Goal: Information Seeking & Learning: Learn about a topic

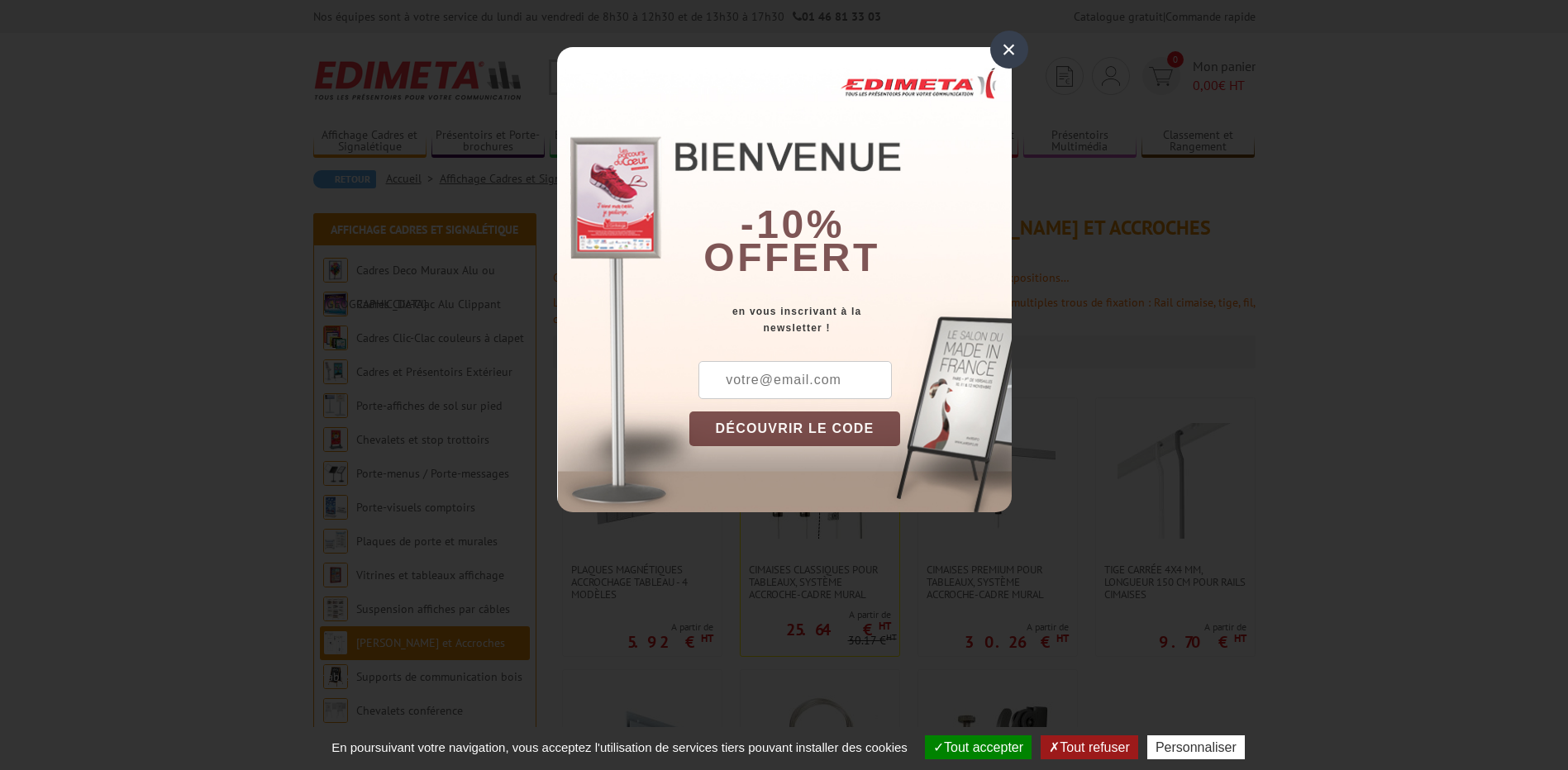
click at [1013, 49] on div "×" at bounding box center [1009, 49] width 38 height 38
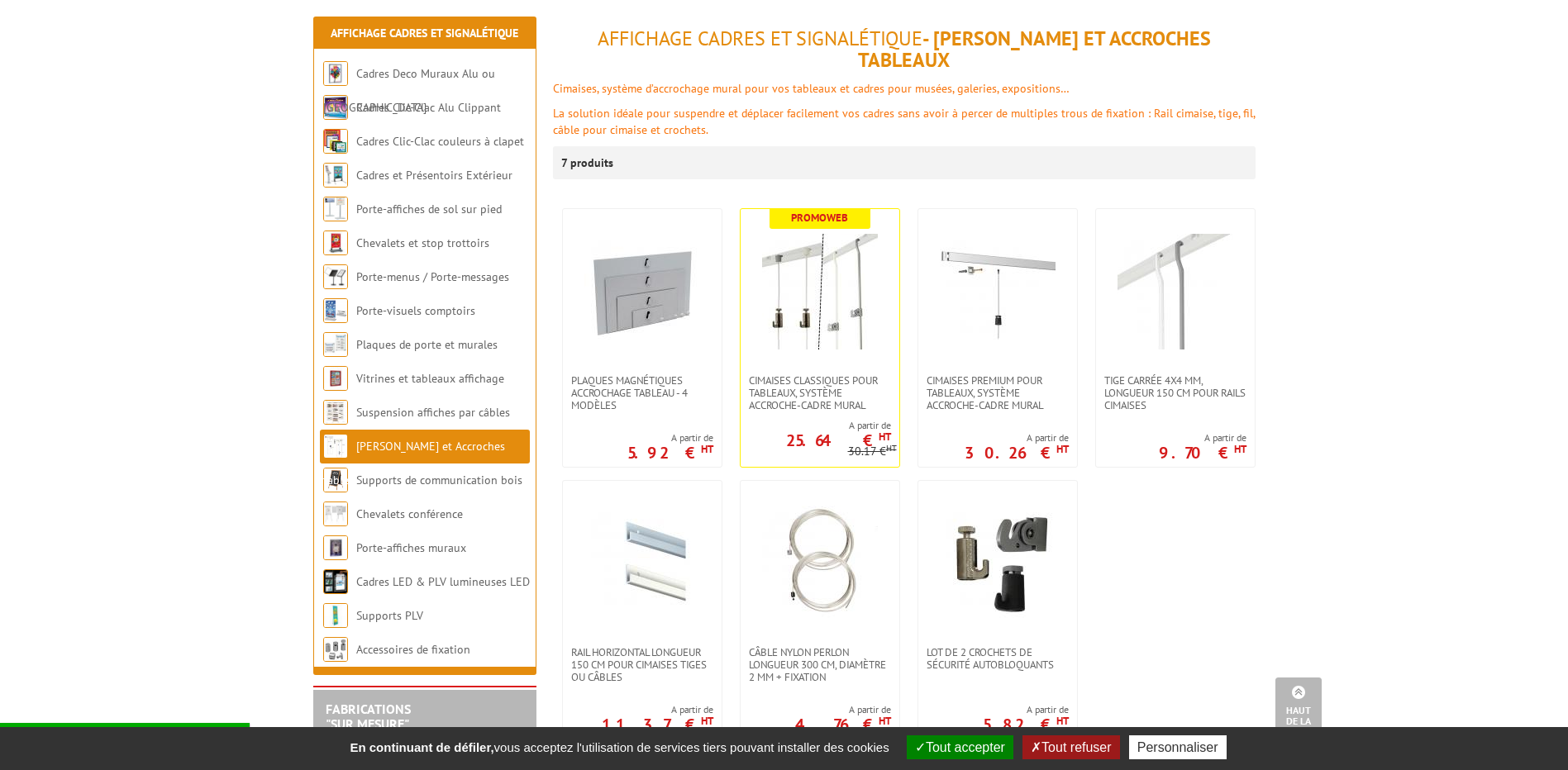
scroll to position [83, 0]
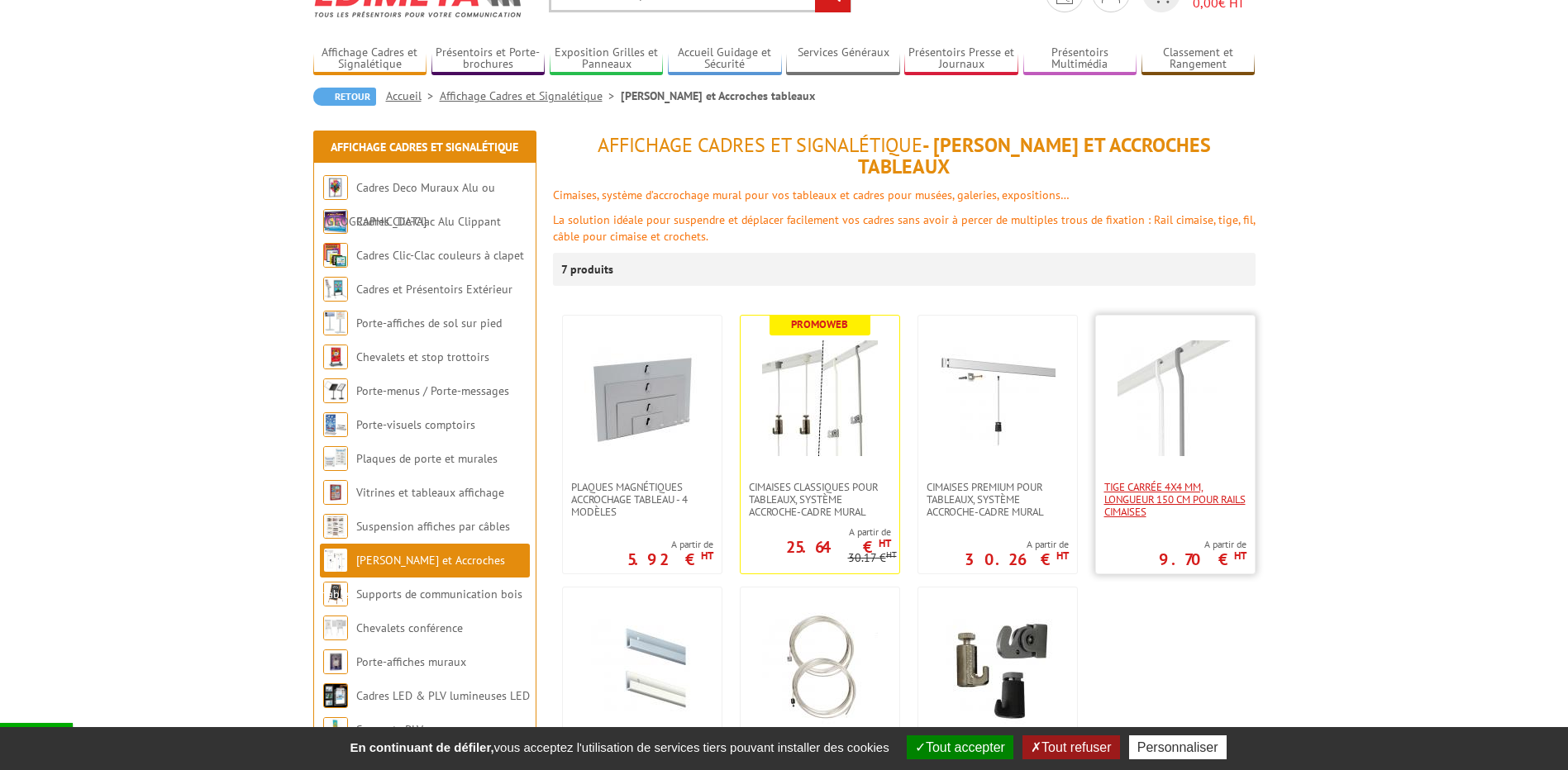
click at [1185, 483] on span "Tige carrée 4x4 mm, longueur 150 cm pour rails cimaises" at bounding box center [1175, 499] width 142 height 37
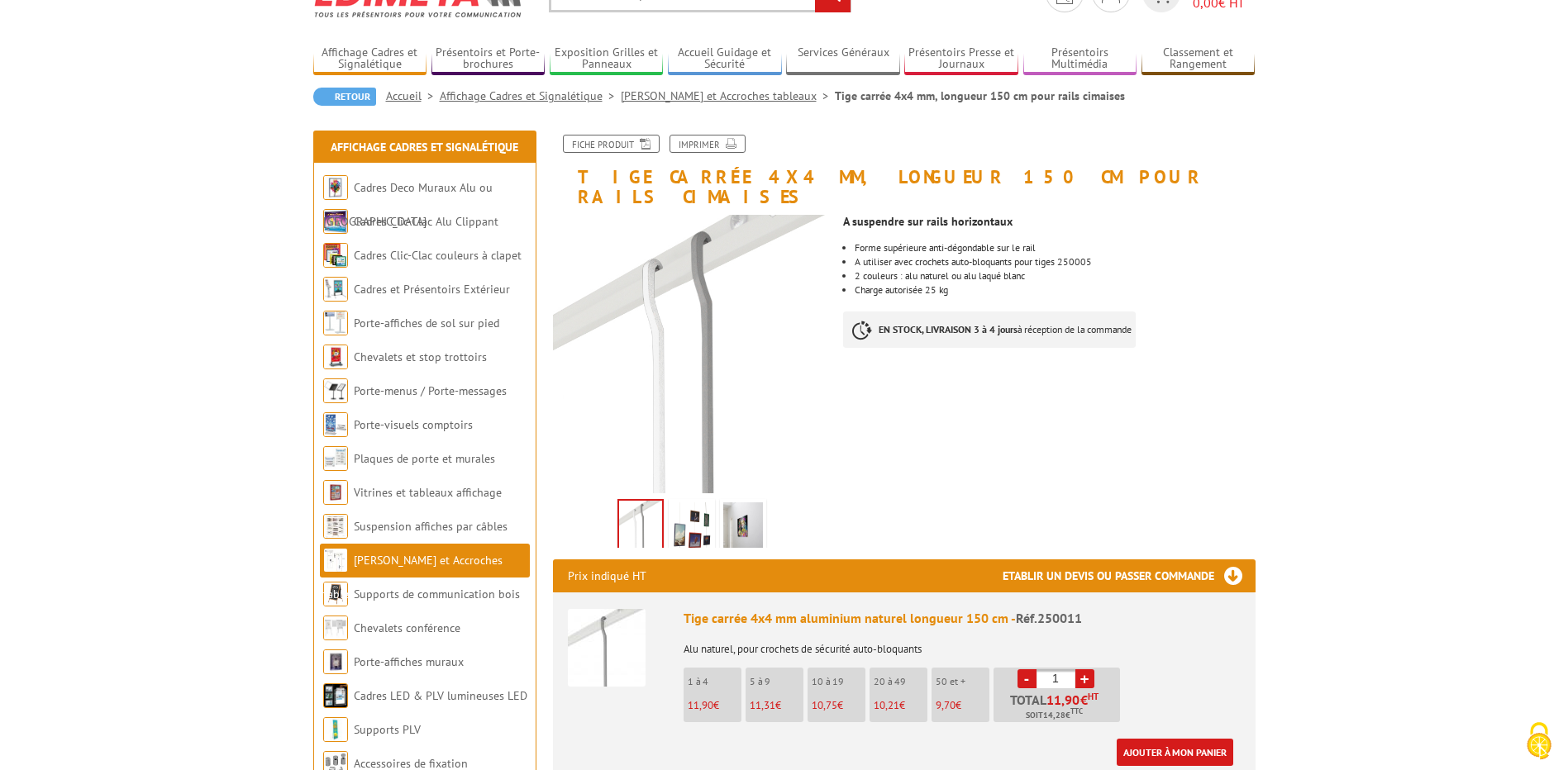
click at [702, 510] on img at bounding box center [692, 528] width 40 height 51
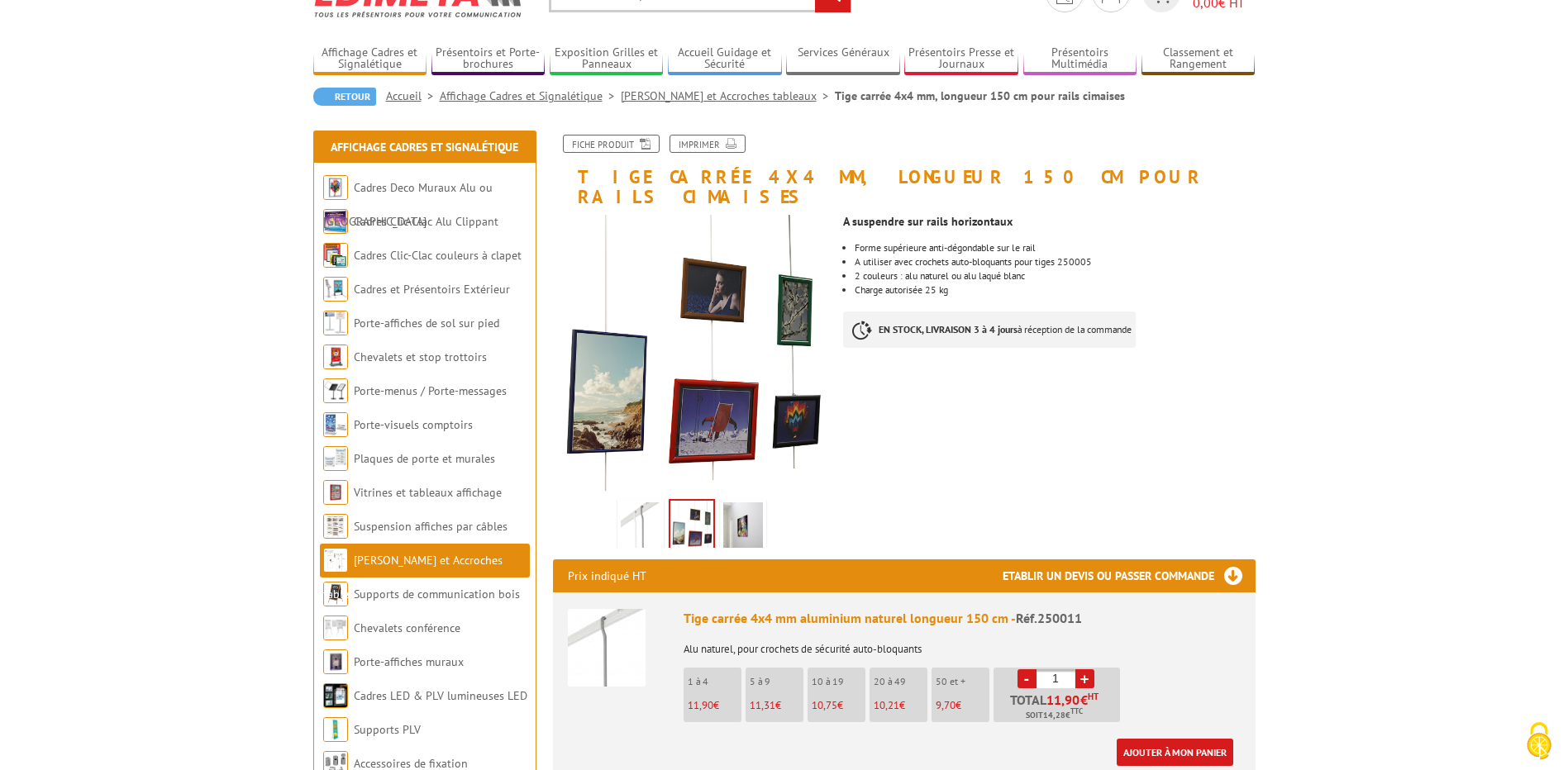
click at [749, 508] on img at bounding box center [743, 528] width 40 height 51
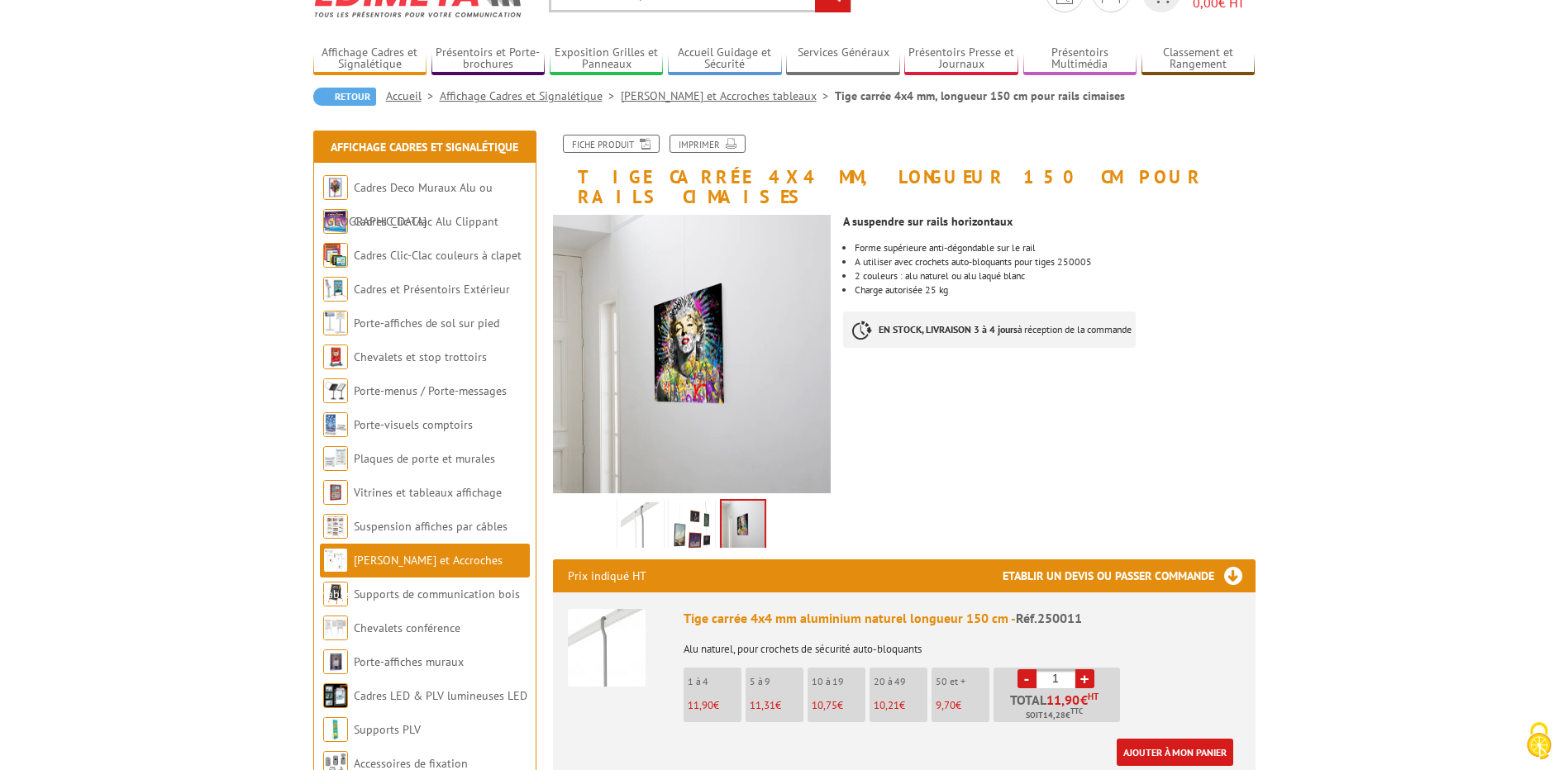
click at [640, 508] on img at bounding box center [640, 528] width 40 height 51
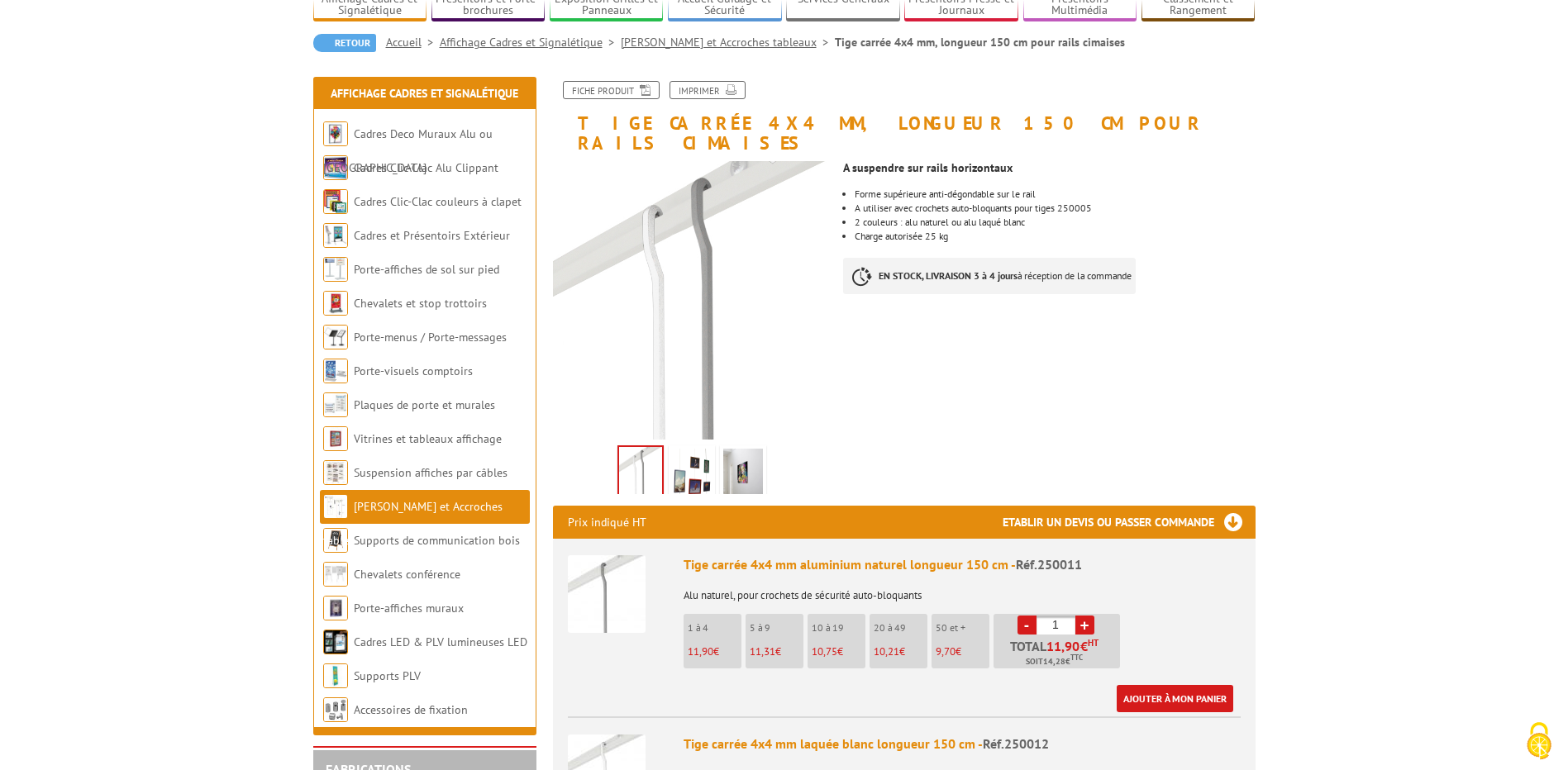
scroll to position [165, 0]
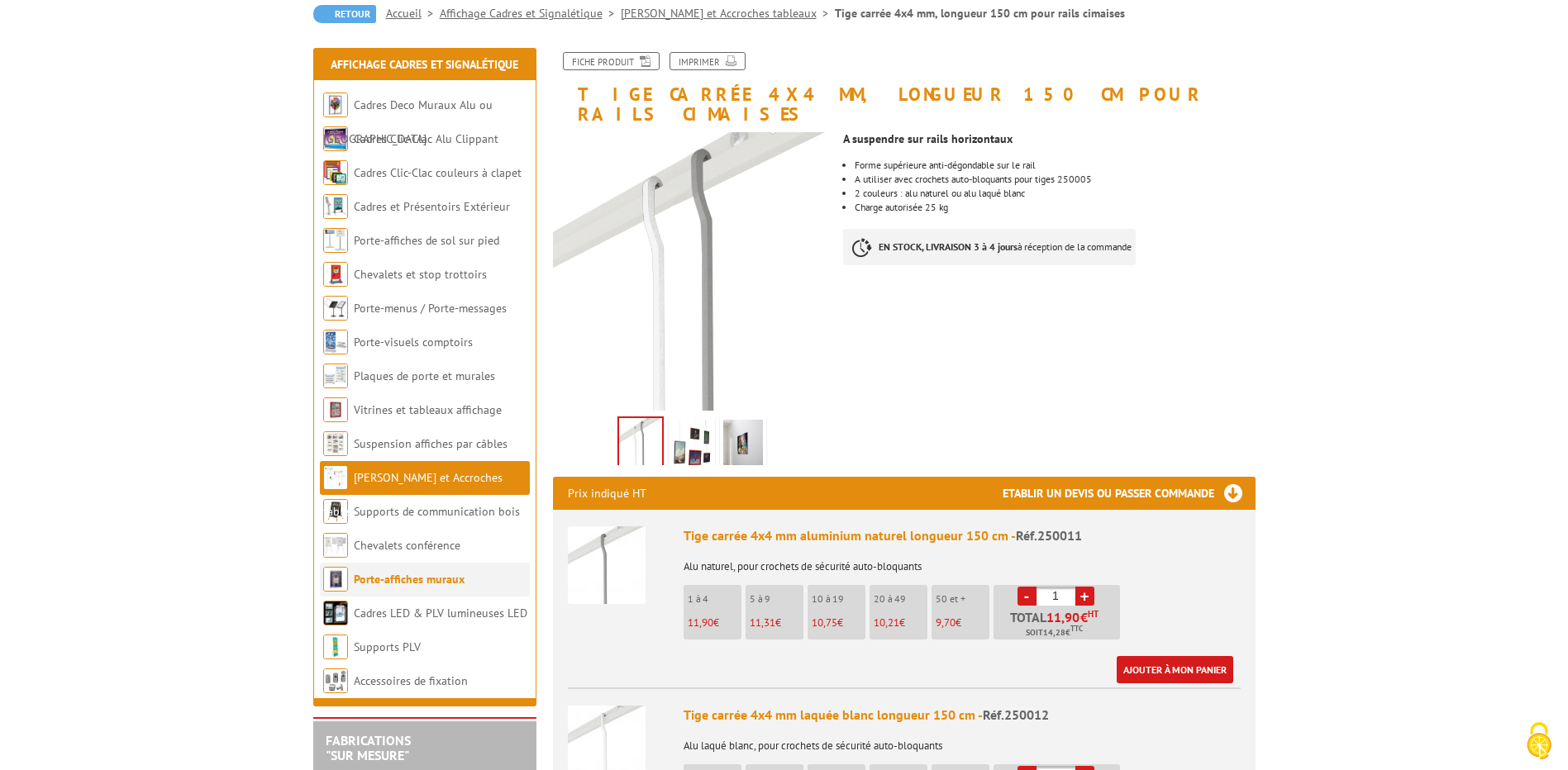
click at [431, 575] on link "Porte-affiches muraux" at bounding box center [408, 578] width 110 height 15
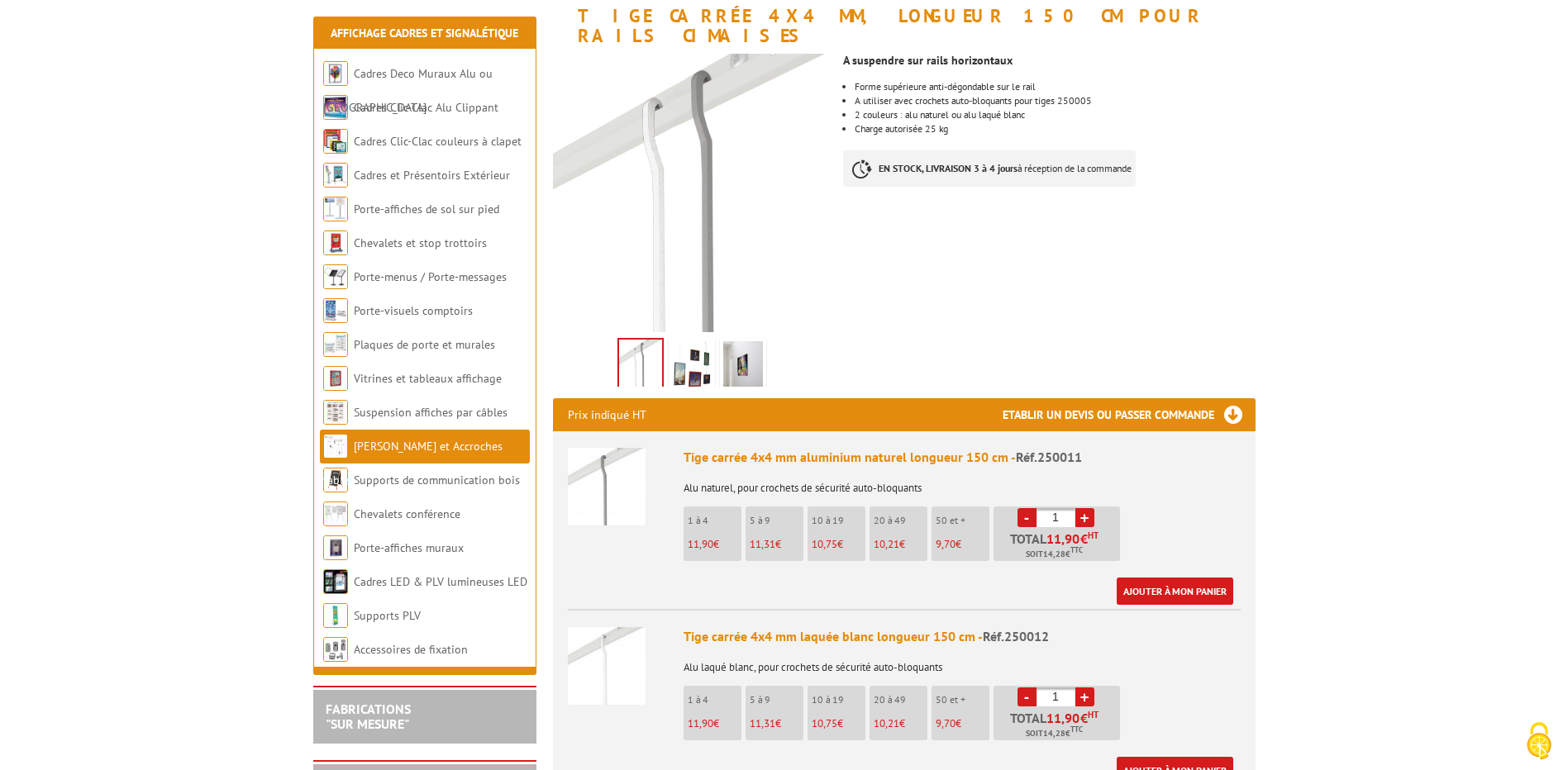
scroll to position [330, 0]
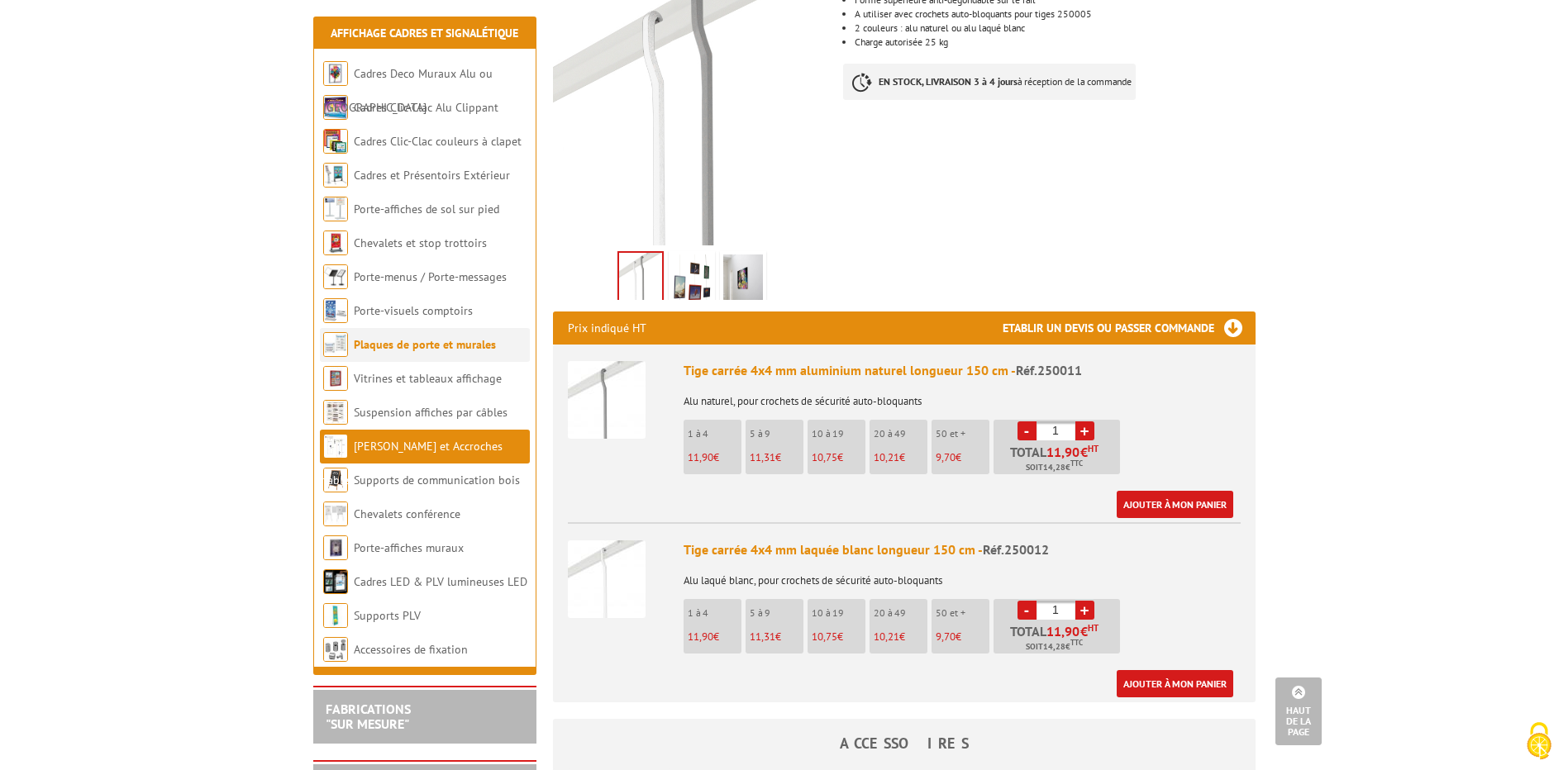
click at [390, 347] on link "Plaques de porte et murales" at bounding box center [424, 344] width 142 height 15
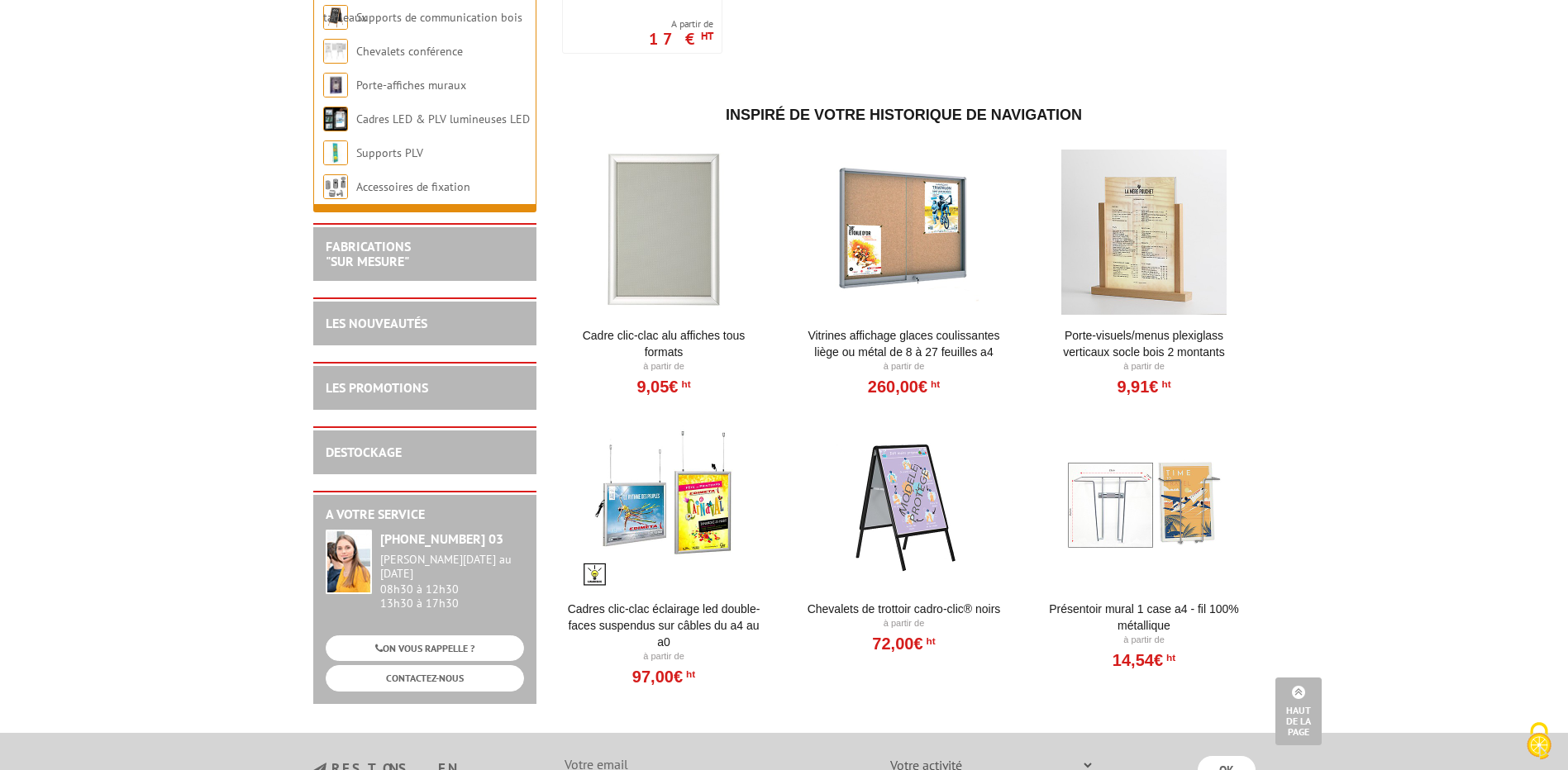
scroll to position [1404, 0]
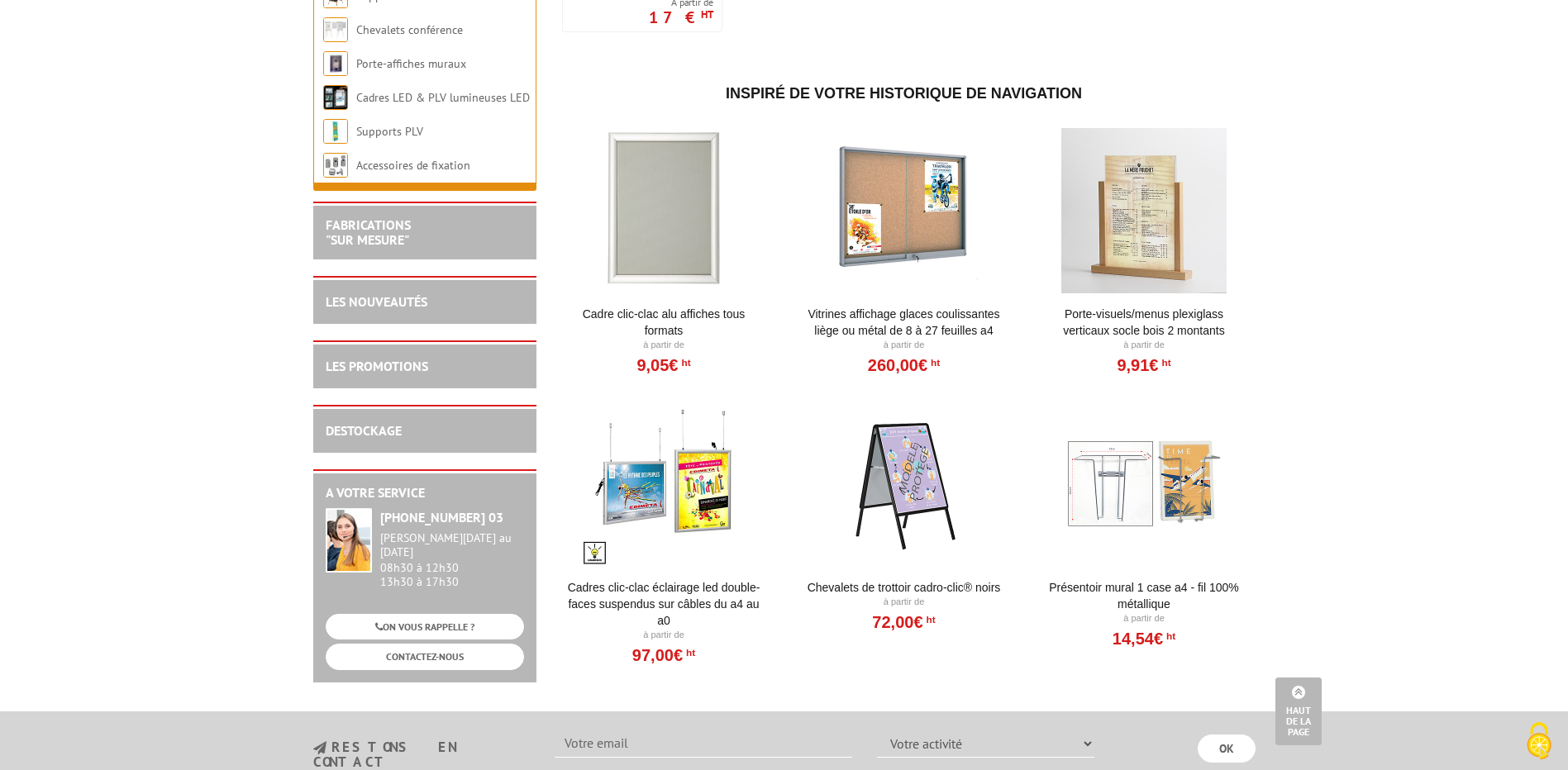
click at [663, 256] on div at bounding box center [663, 210] width 204 height 165
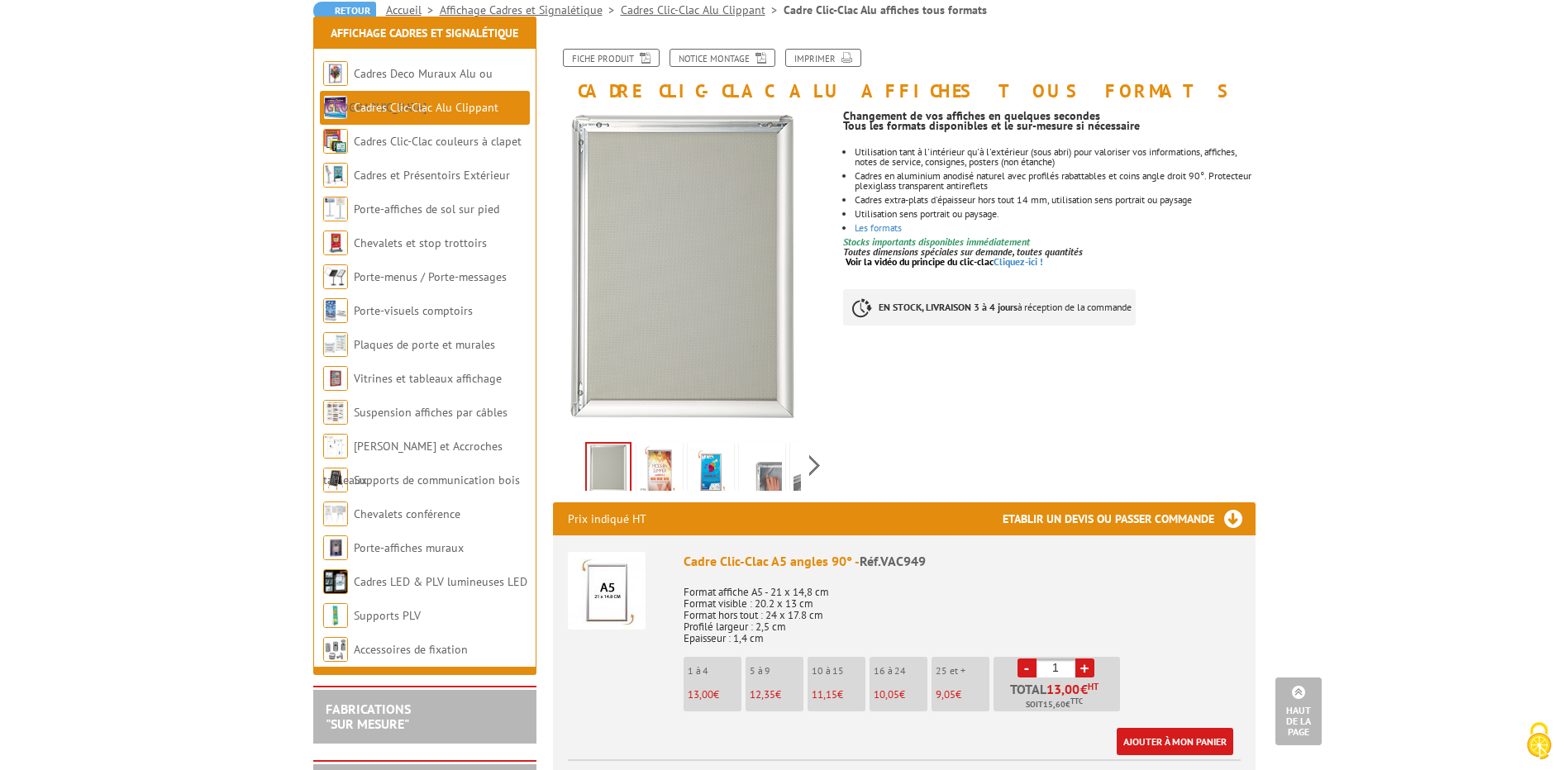
scroll to position [165, 0]
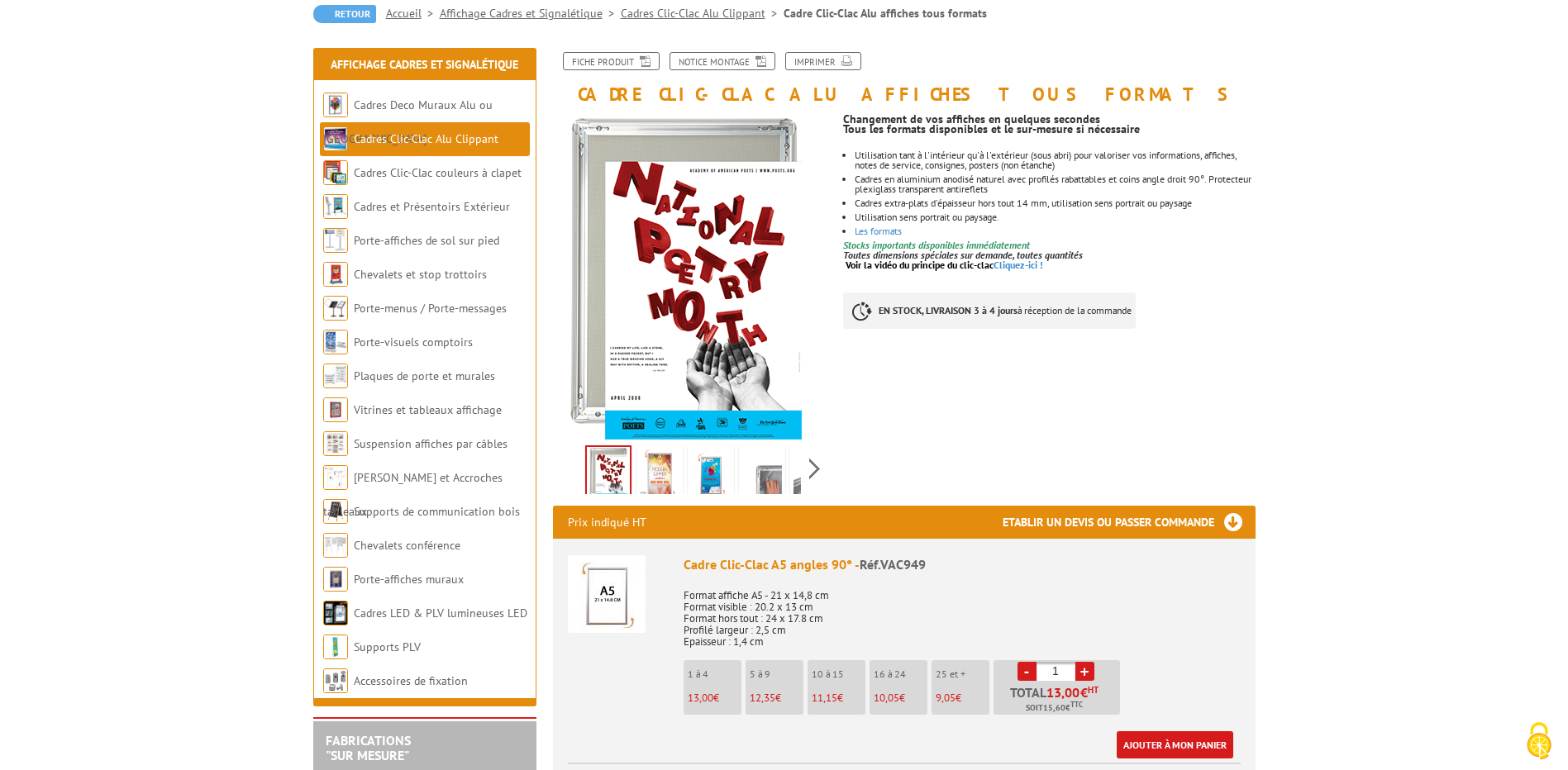
click at [653, 468] on img at bounding box center [659, 474] width 40 height 51
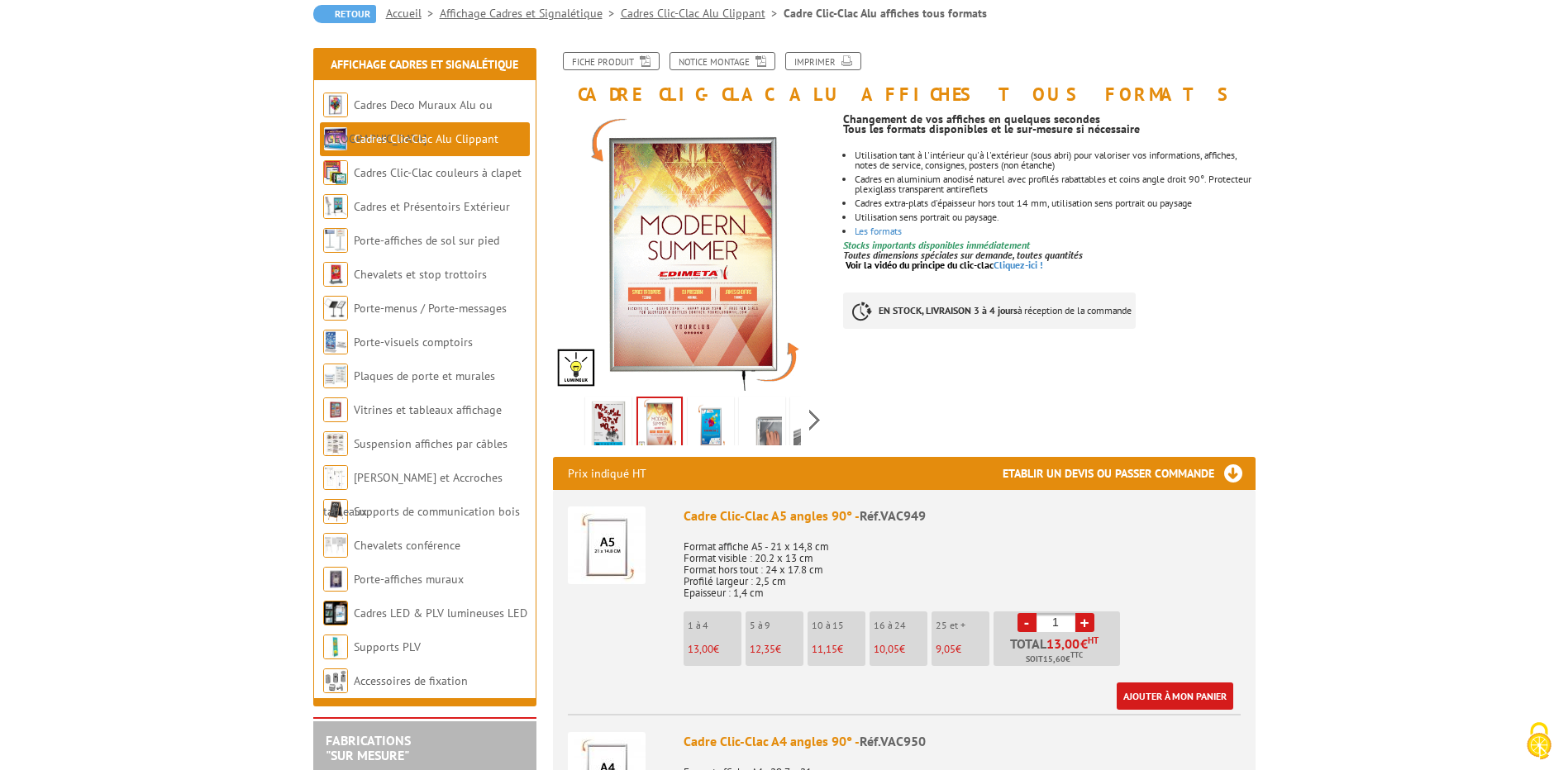
click at [712, 427] on img at bounding box center [710, 426] width 40 height 51
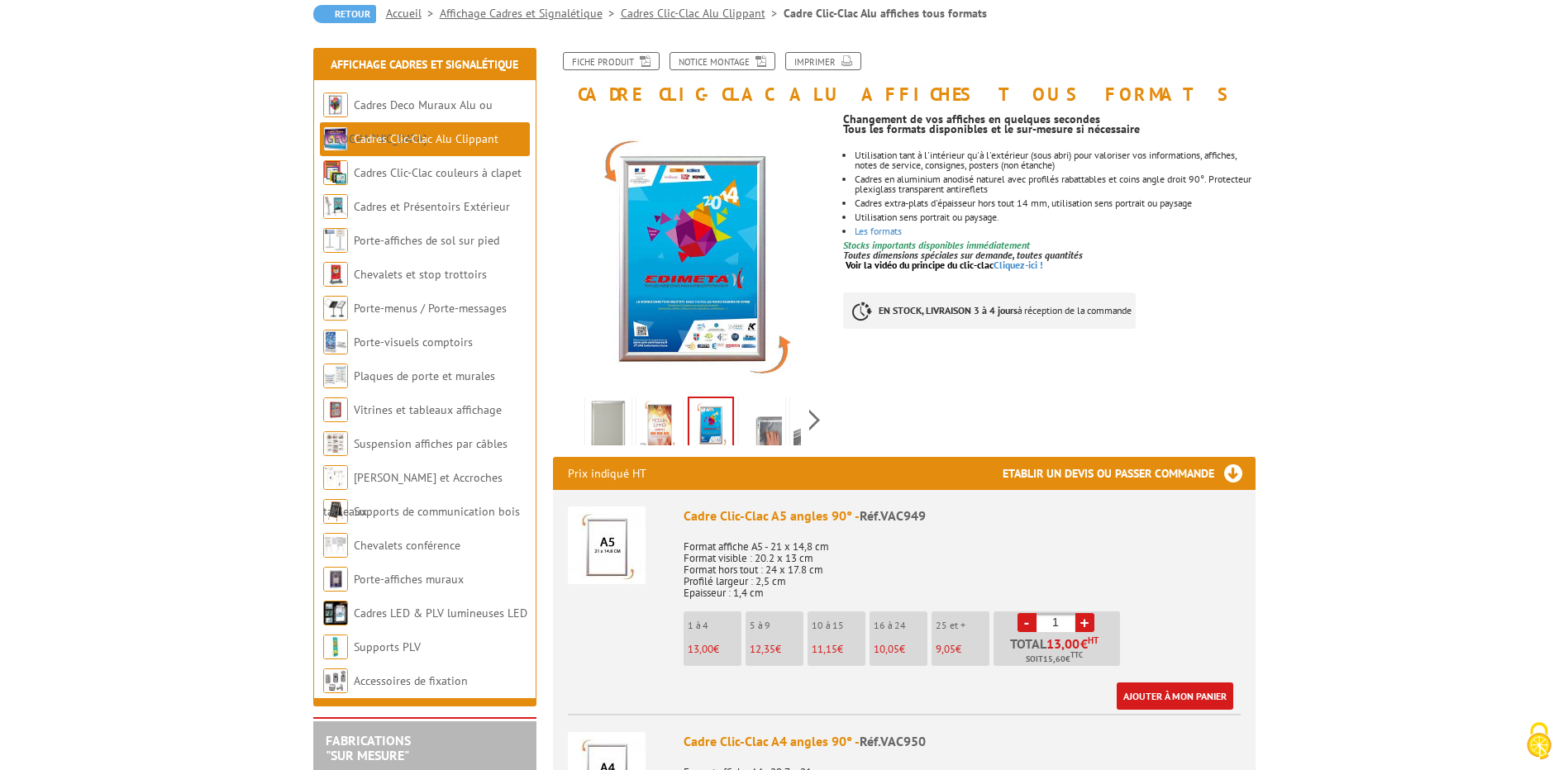
click at [766, 423] on img at bounding box center [761, 426] width 40 height 51
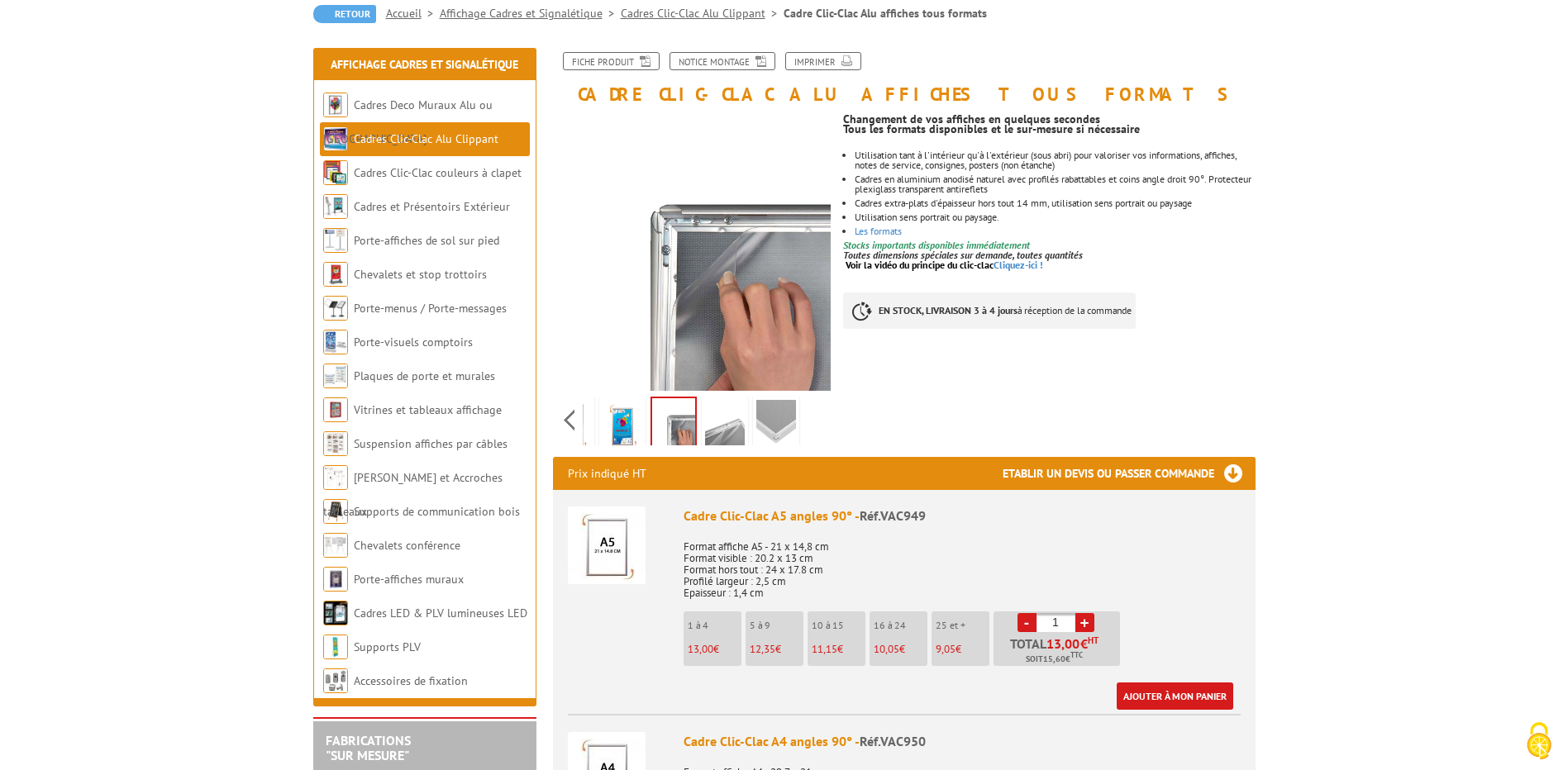
click at [815, 416] on div "Previous Next" at bounding box center [692, 419] width 278 height 57
click at [718, 438] on img at bounding box center [724, 426] width 40 height 51
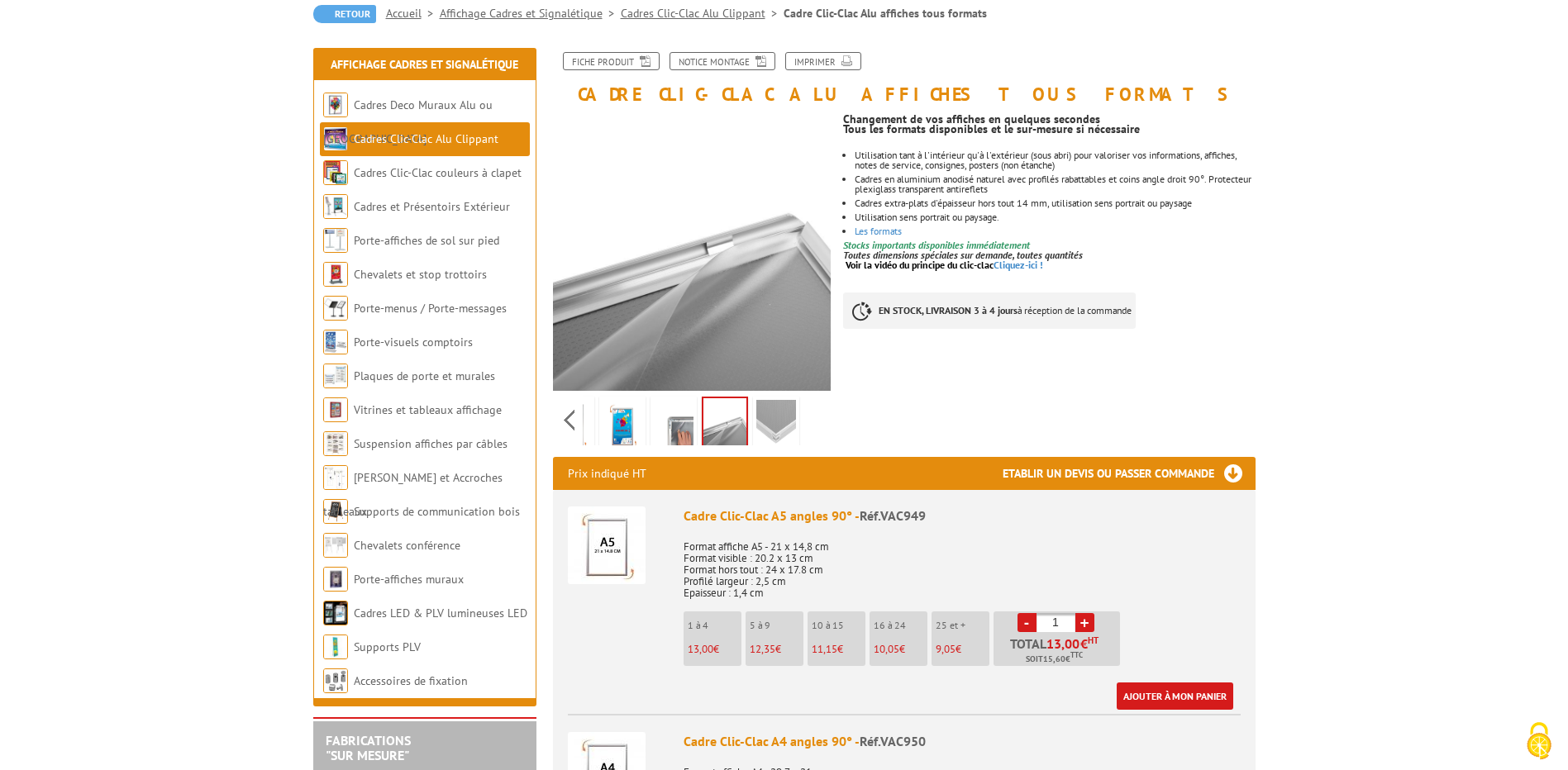
click at [776, 419] on img at bounding box center [776, 426] width 40 height 51
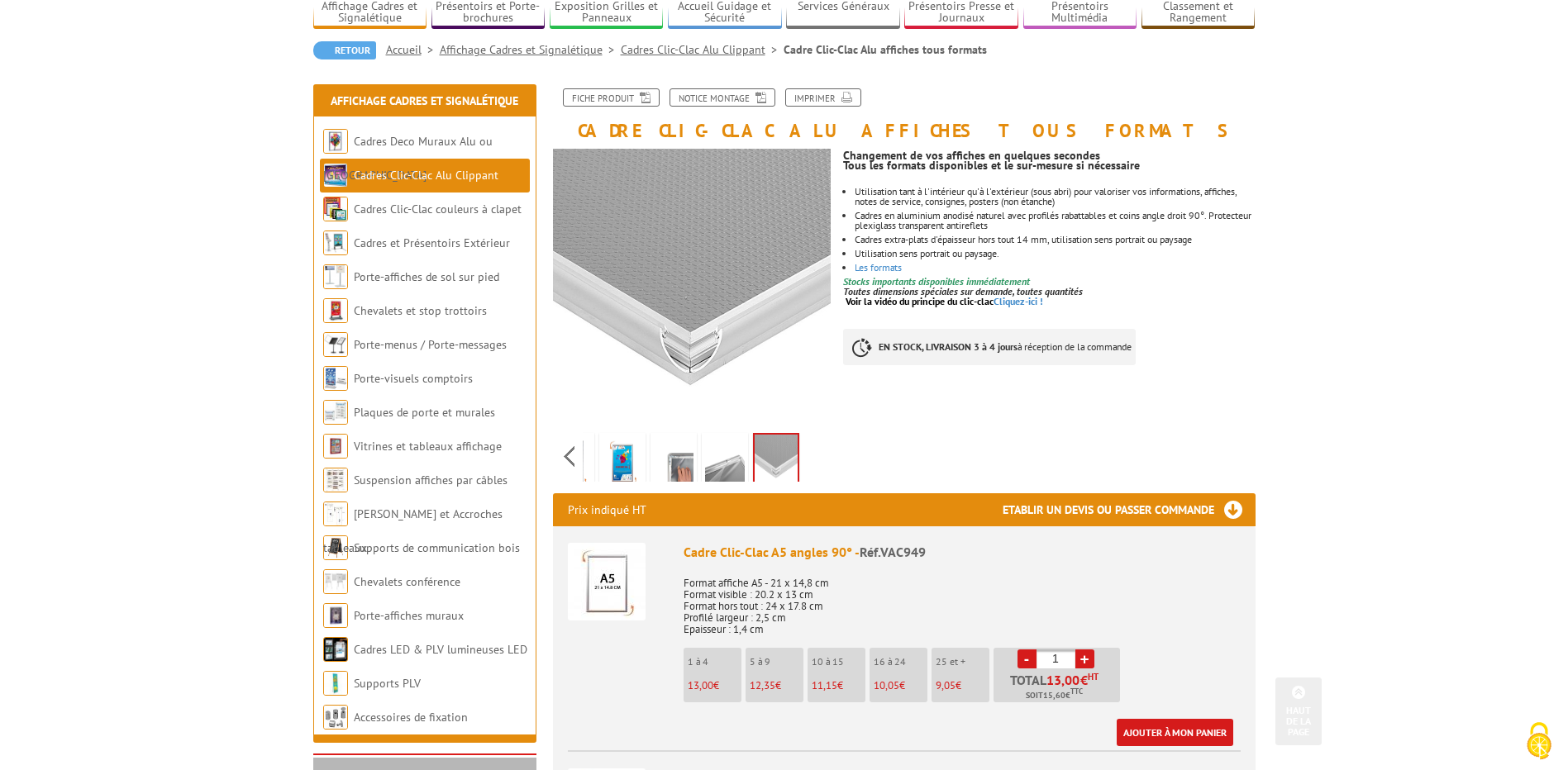
scroll to position [0, 0]
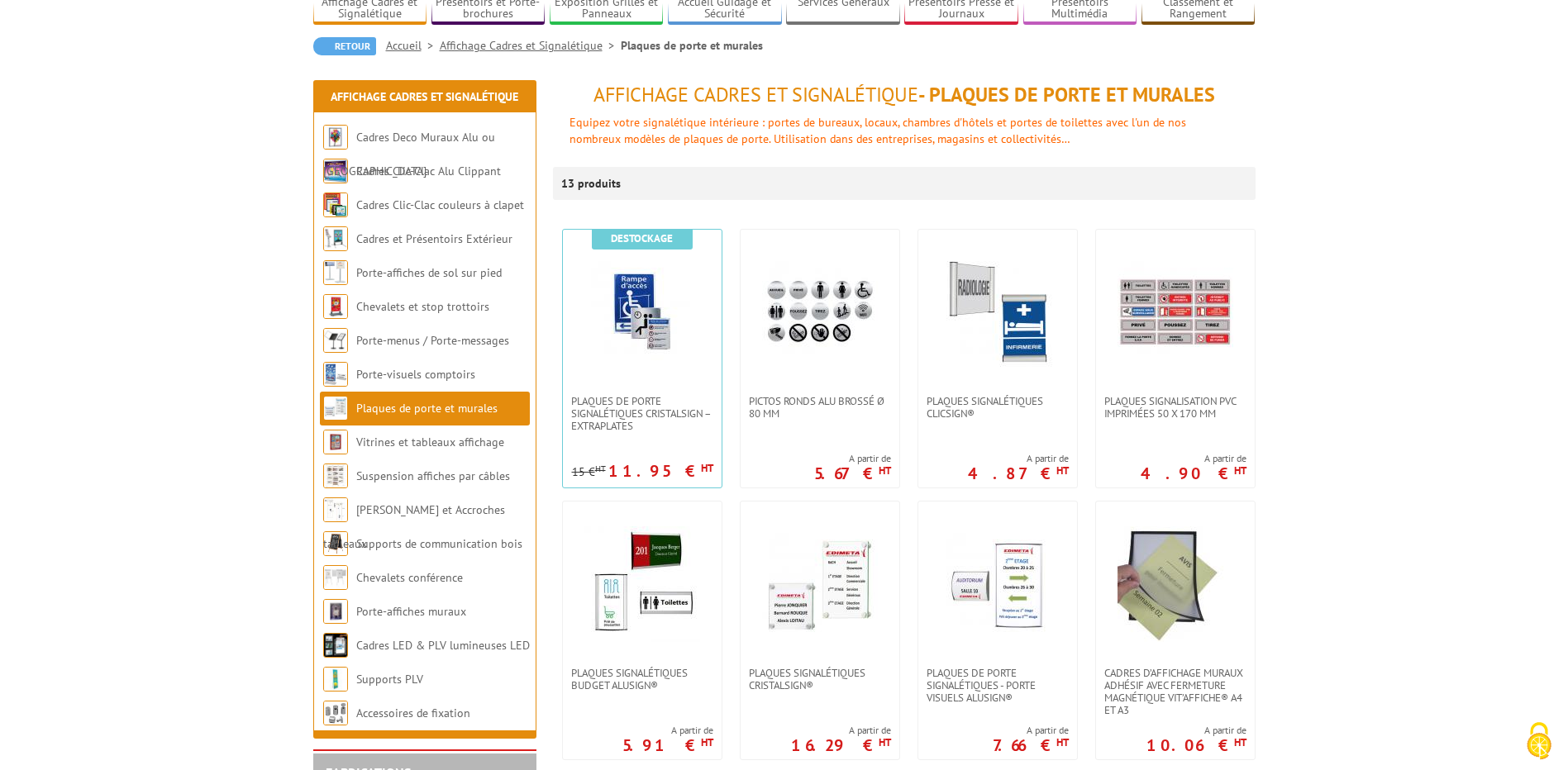
scroll to position [165, 0]
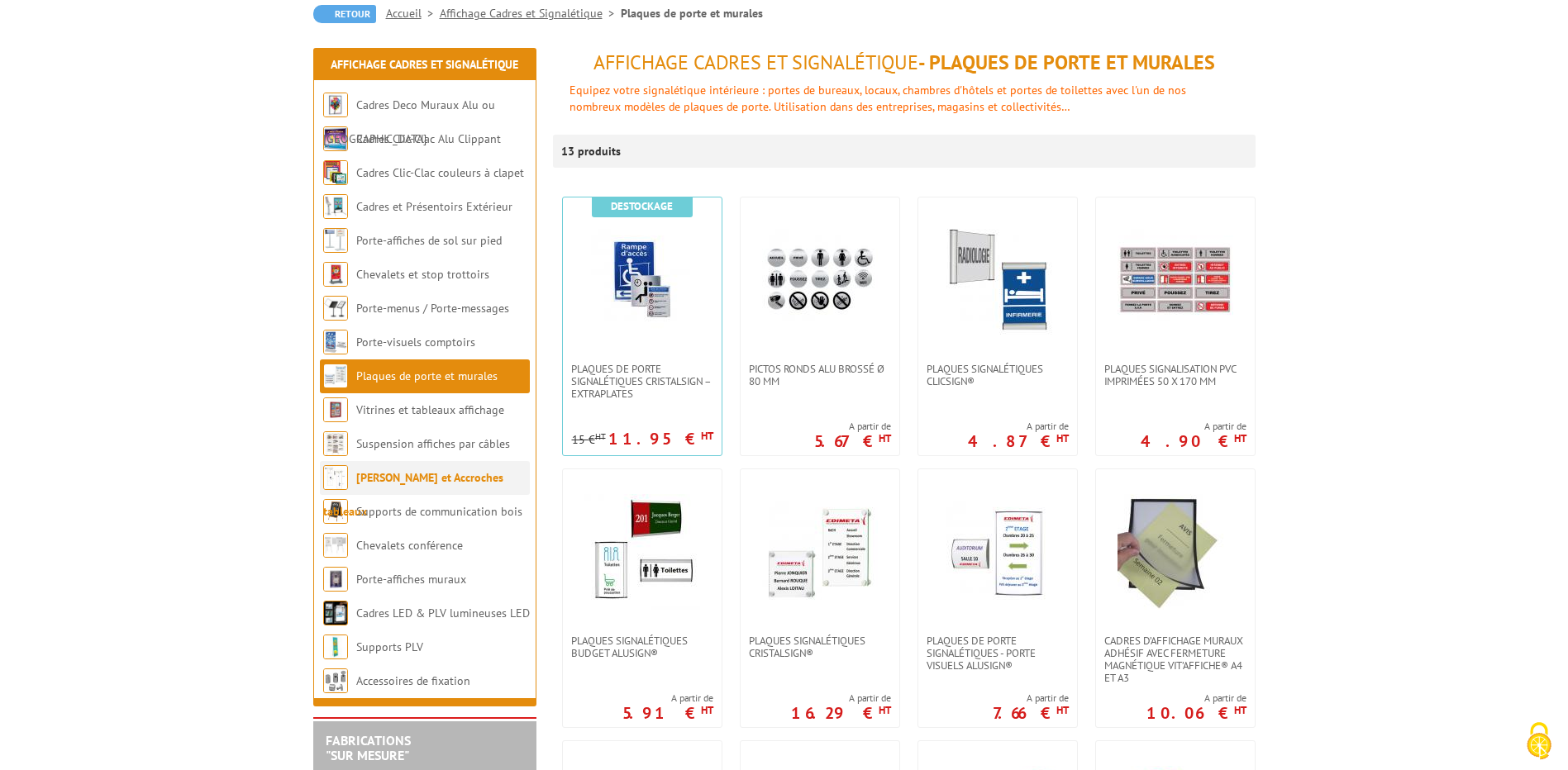
click at [411, 473] on link "[PERSON_NAME] et Accroches tableaux" at bounding box center [413, 494] width 180 height 49
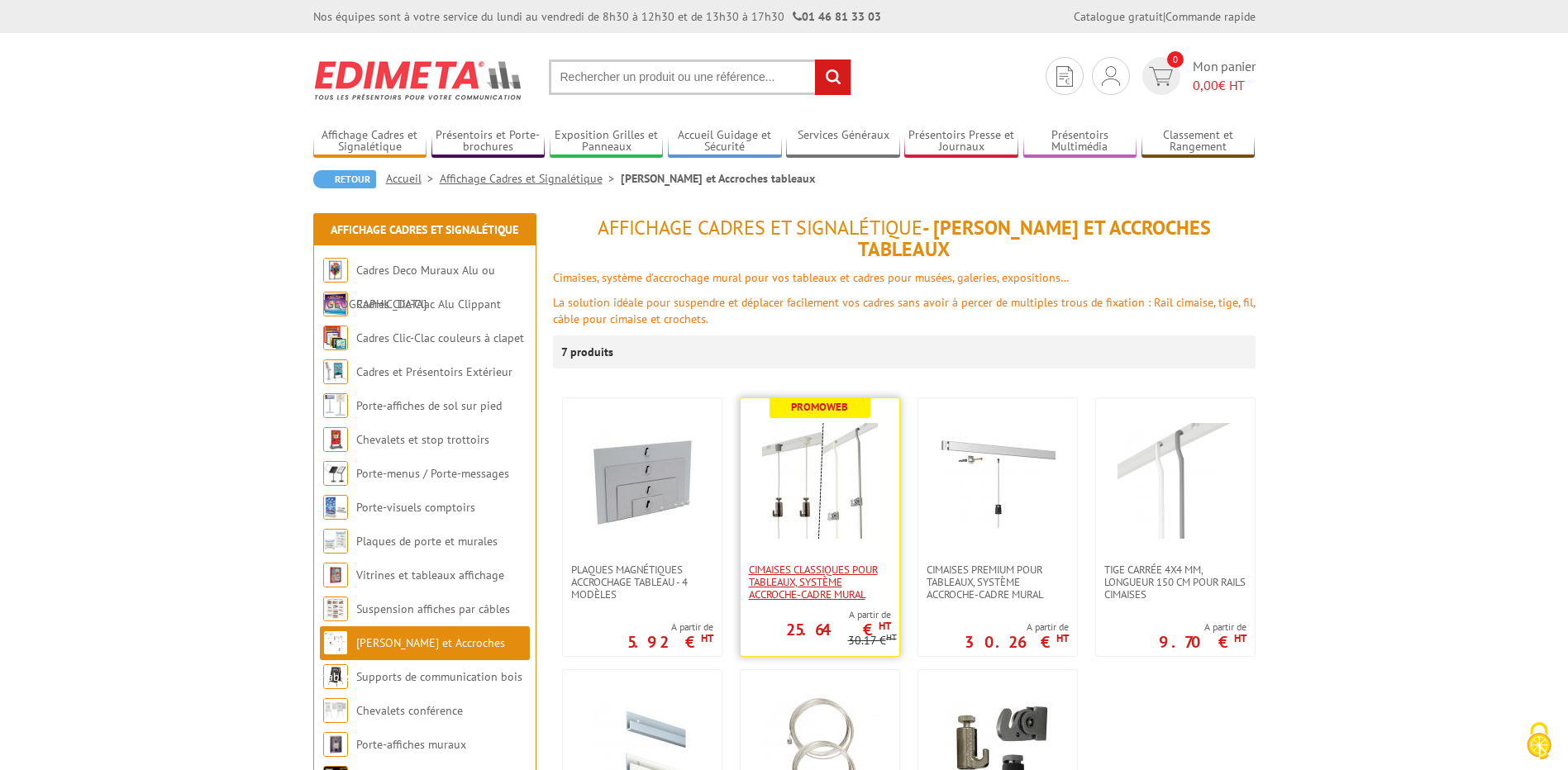
click at [829, 563] on span "Cimaises CLASSIQUES pour tableaux, système accroche-cadre mural" at bounding box center [820, 582] width 142 height 37
